Goal: Find specific page/section: Find specific page/section

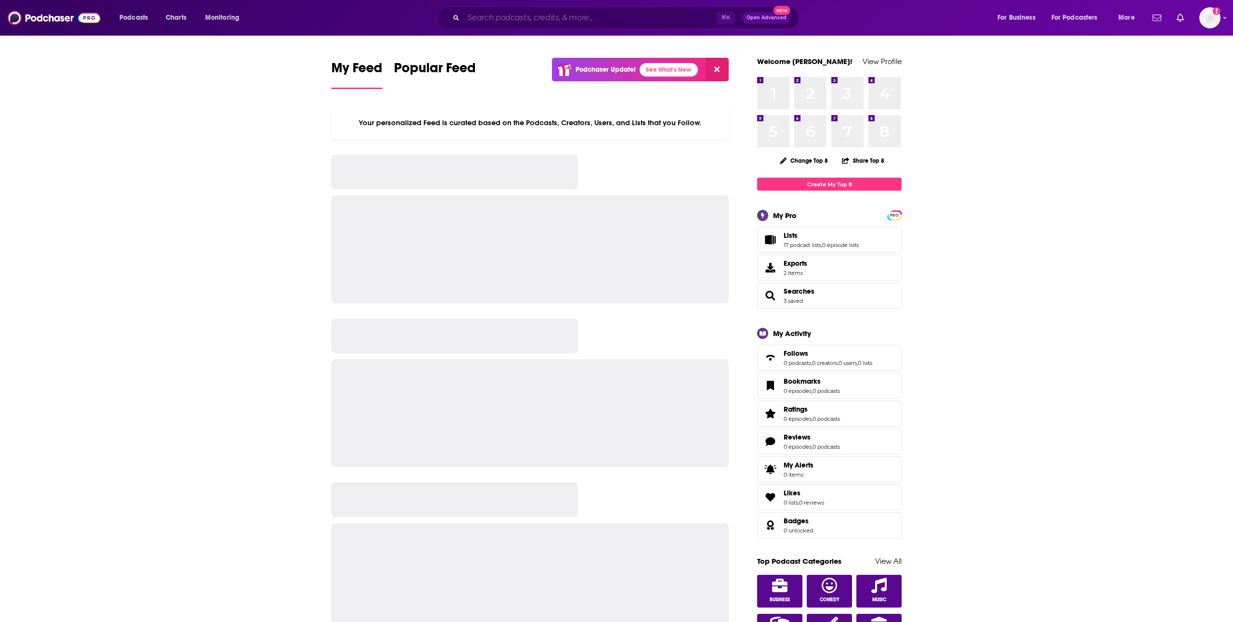
click at [482, 25] on input "Search podcasts, credits, & more..." at bounding box center [589, 17] width 253 height 15
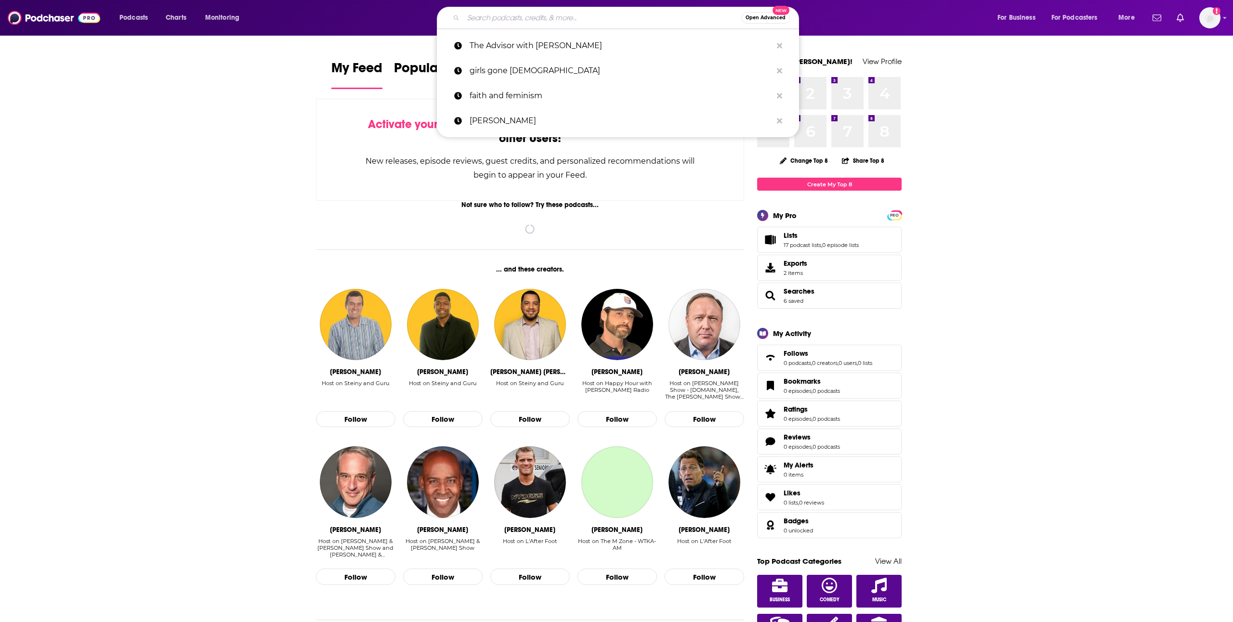
paste input "[PERSON_NAME] Table Talk Podcast"
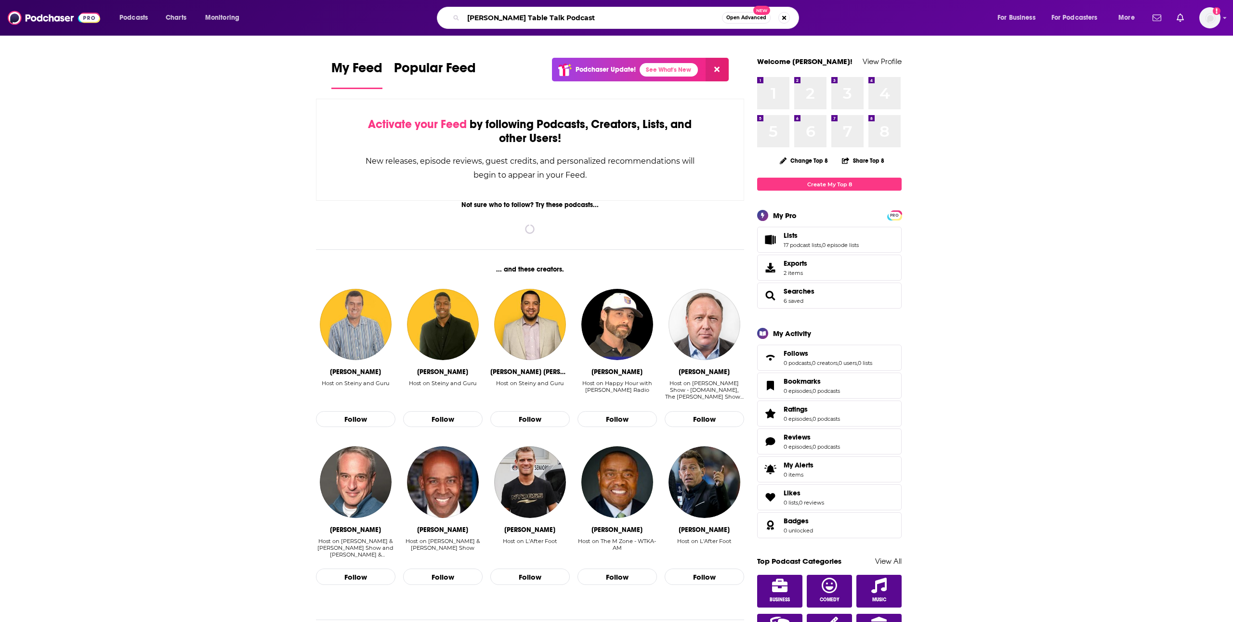
type input "[PERSON_NAME] Table Talk Podcast"
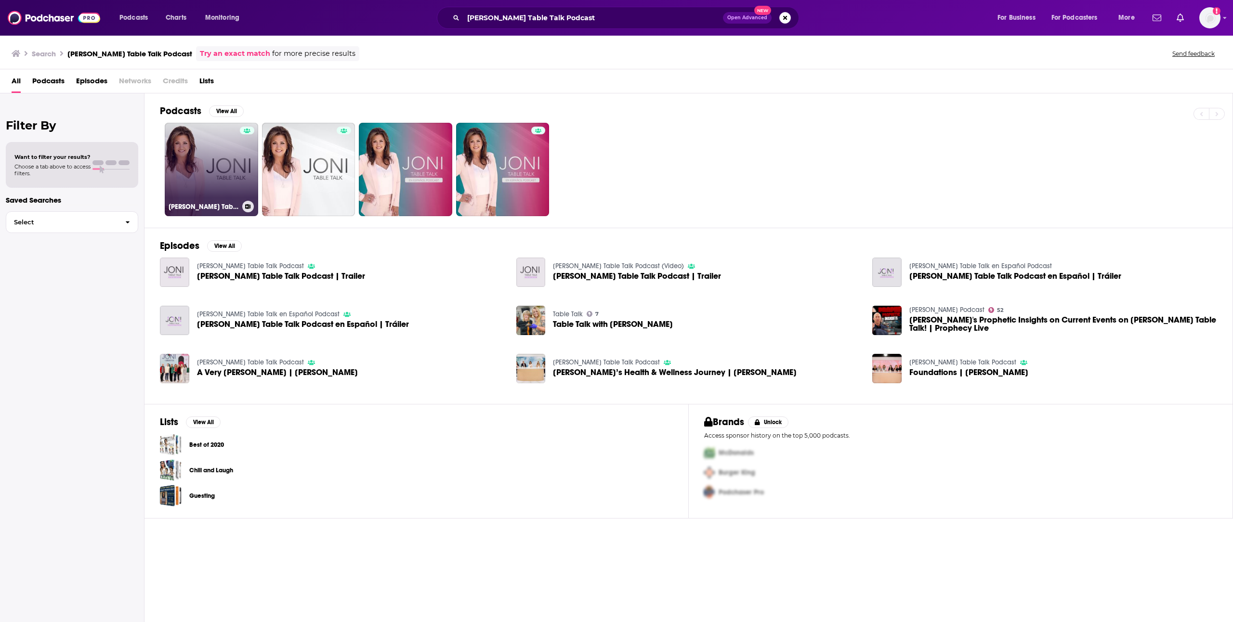
click at [238, 148] on link "[PERSON_NAME] Table Talk Podcast" at bounding box center [211, 169] width 93 height 93
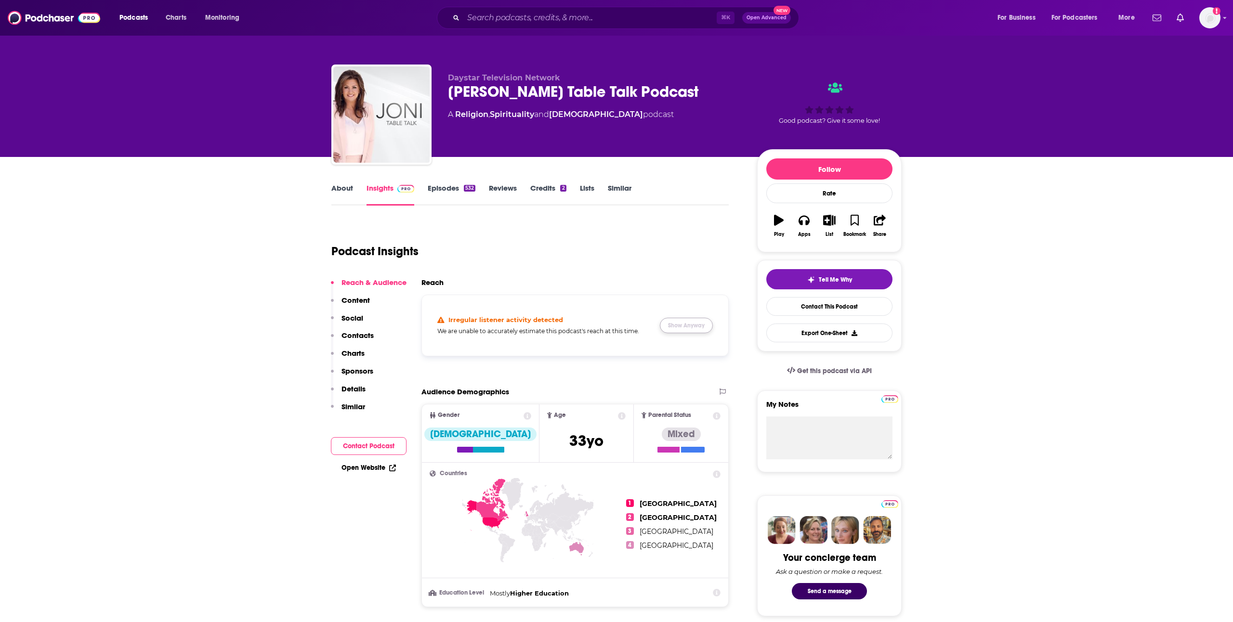
click at [701, 326] on button "Show Anyway" at bounding box center [686, 325] width 53 height 15
